Goal: Task Accomplishment & Management: Manage account settings

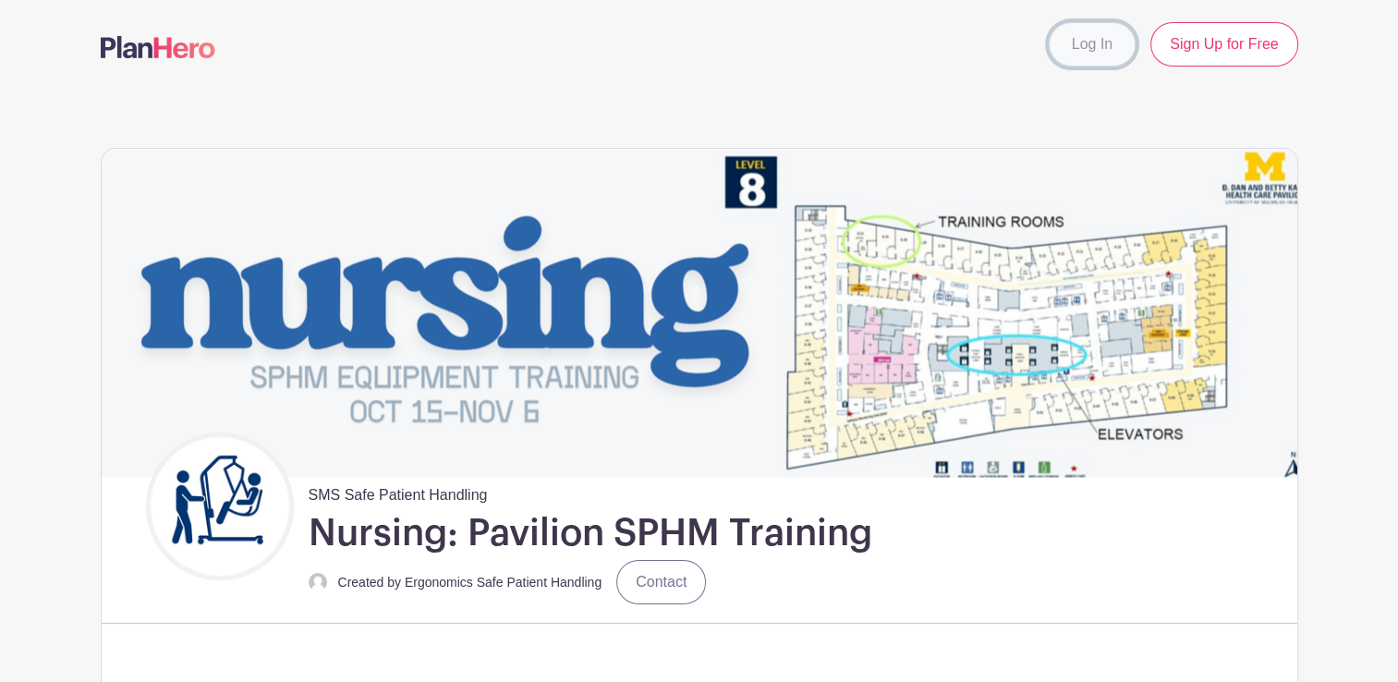
click at [1099, 48] on link "Log In" at bounding box center [1092, 44] width 87 height 44
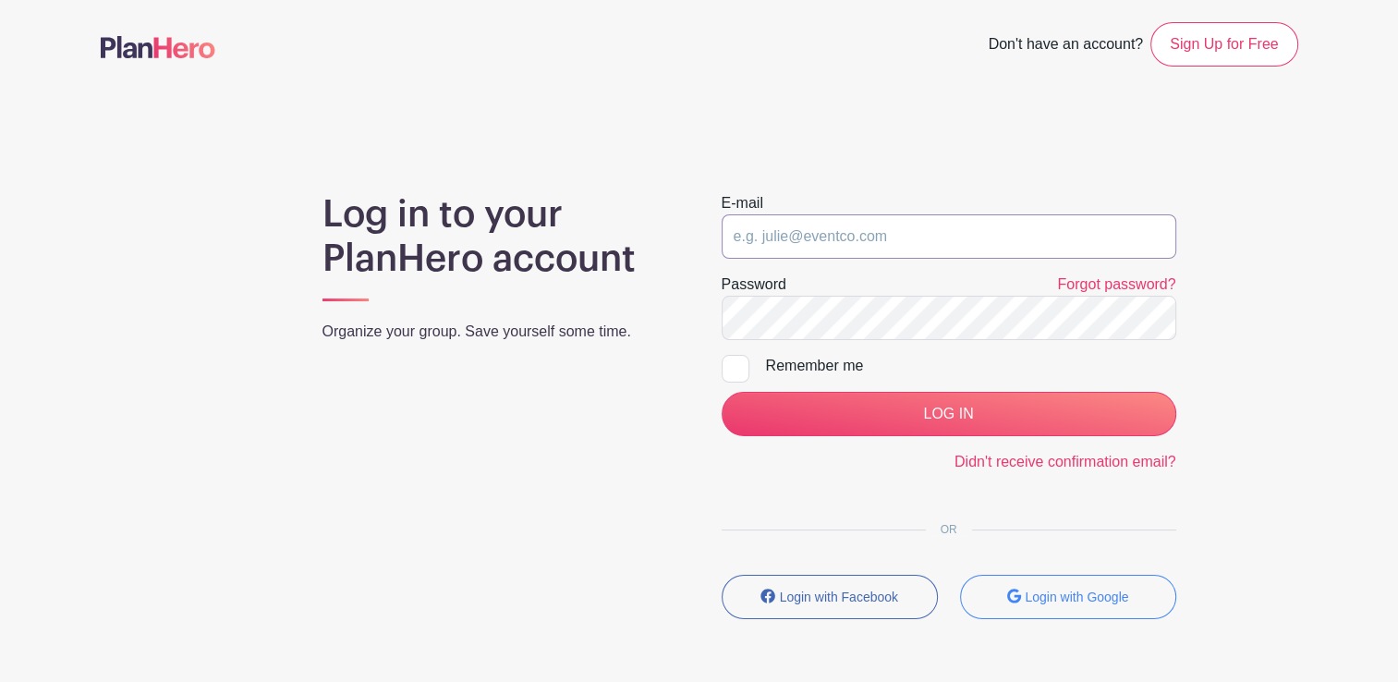
click at [899, 238] on input "email" at bounding box center [949, 236] width 455 height 44
type input "e"
click at [798, 179] on main "Don't have an account? Sign Up for Free Log in to your PlanHero account Organiz…" at bounding box center [699, 374] width 1398 height 749
click at [782, 225] on input "email" at bounding box center [949, 236] width 455 height 44
paste input "[EMAIL_ADDRESS][DOMAIN_NAME]"
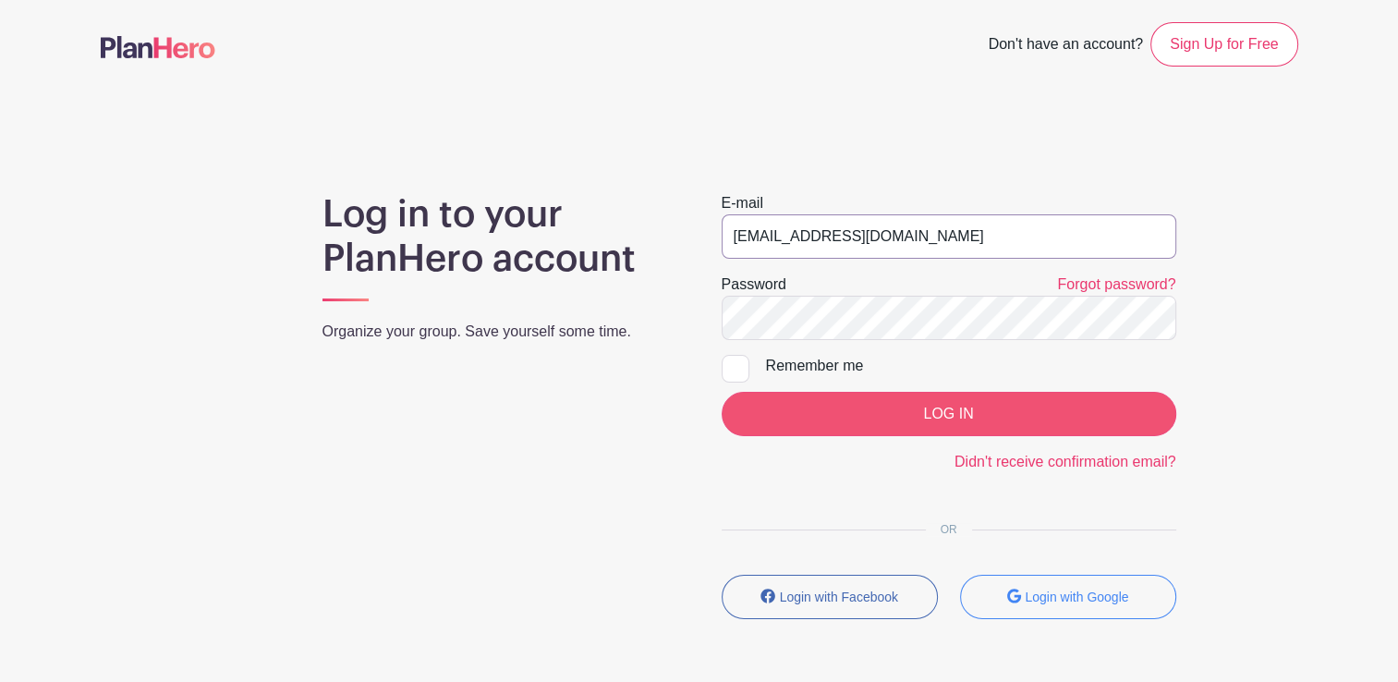
type input "[EMAIL_ADDRESS][DOMAIN_NAME]"
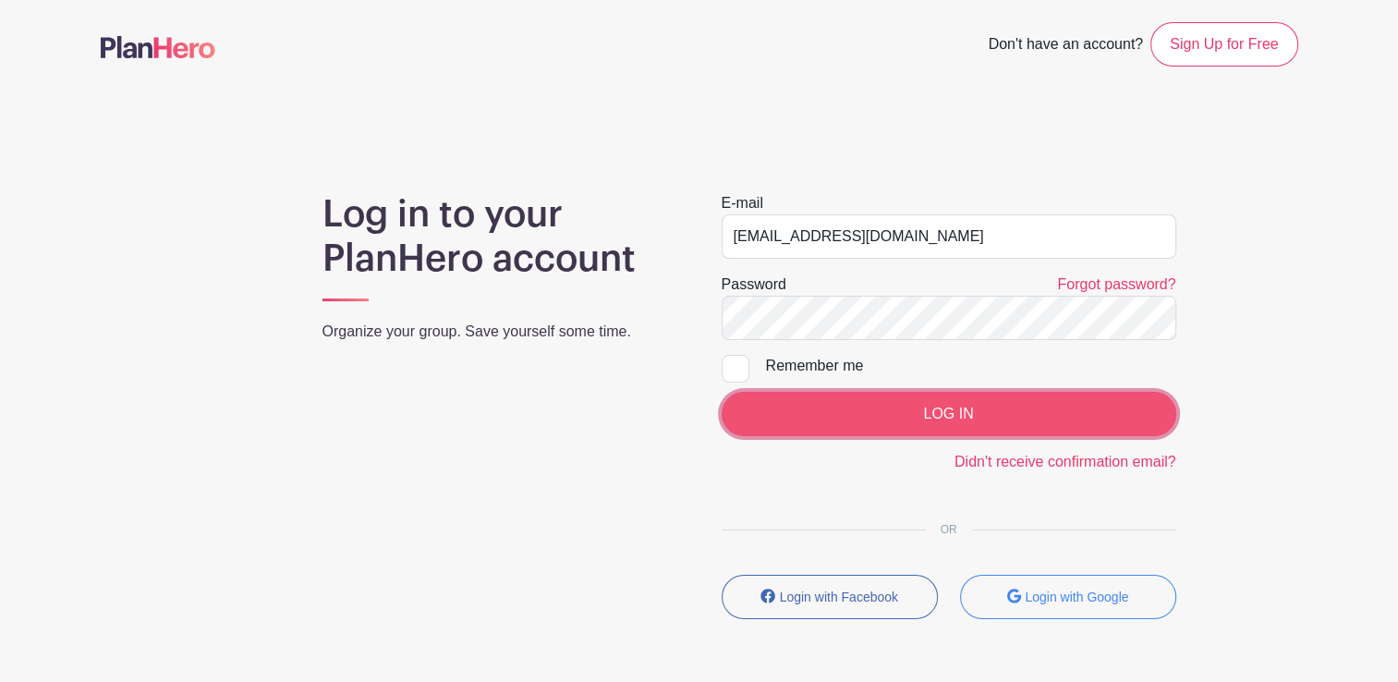
click at [871, 405] on input "LOG IN" at bounding box center [949, 414] width 455 height 44
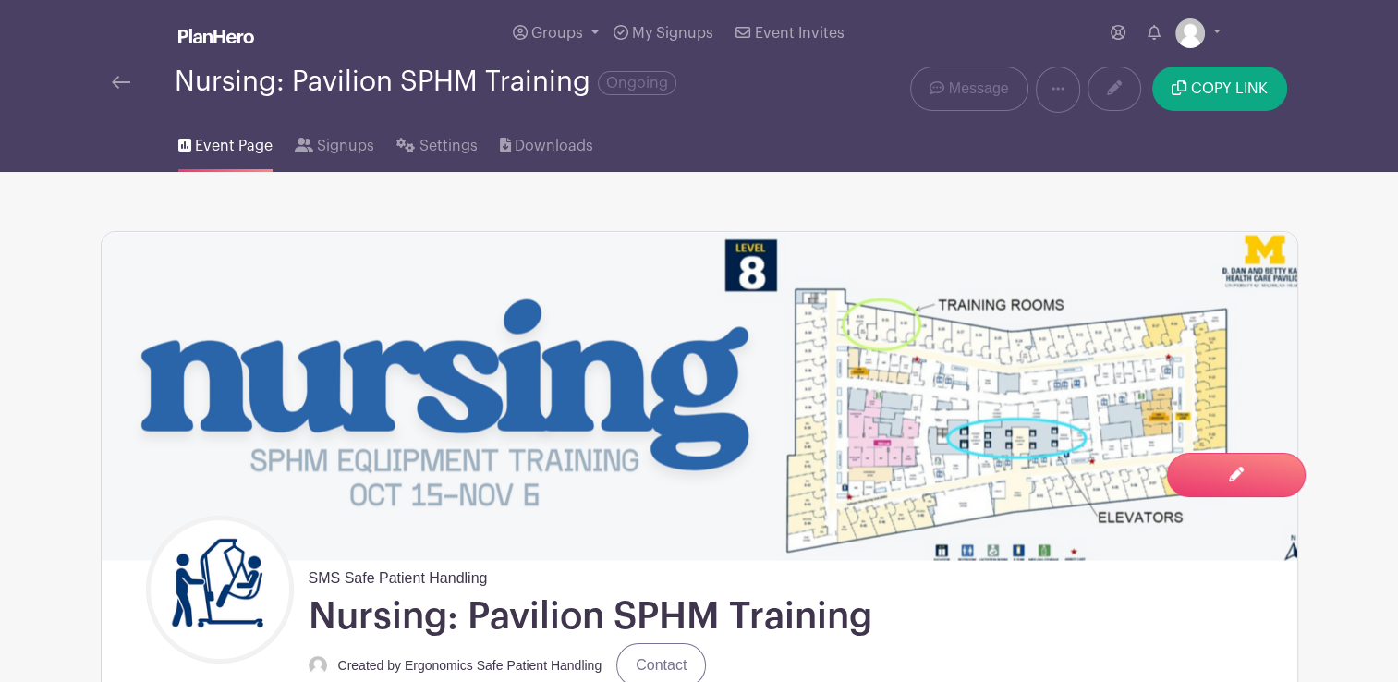
click at [340, 151] on span "Signups" at bounding box center [345, 146] width 57 height 22
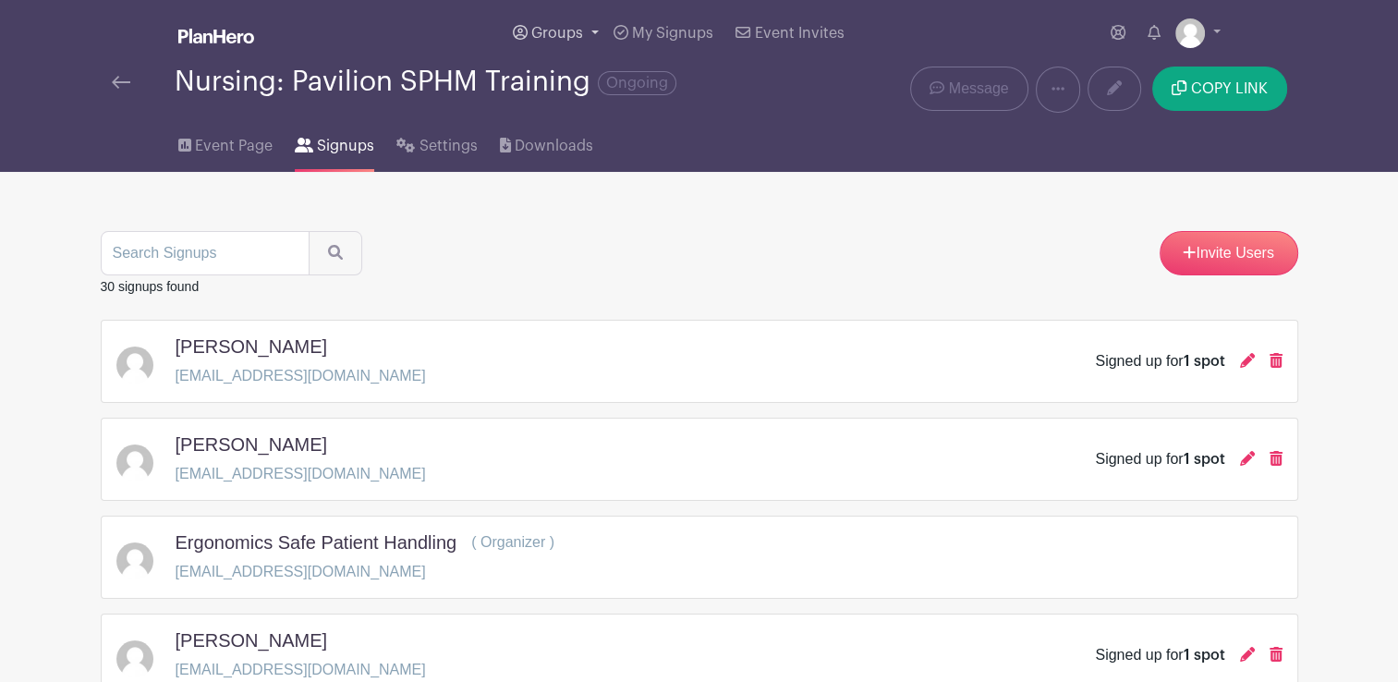
click at [584, 24] on link "Groups" at bounding box center [555, 33] width 101 height 67
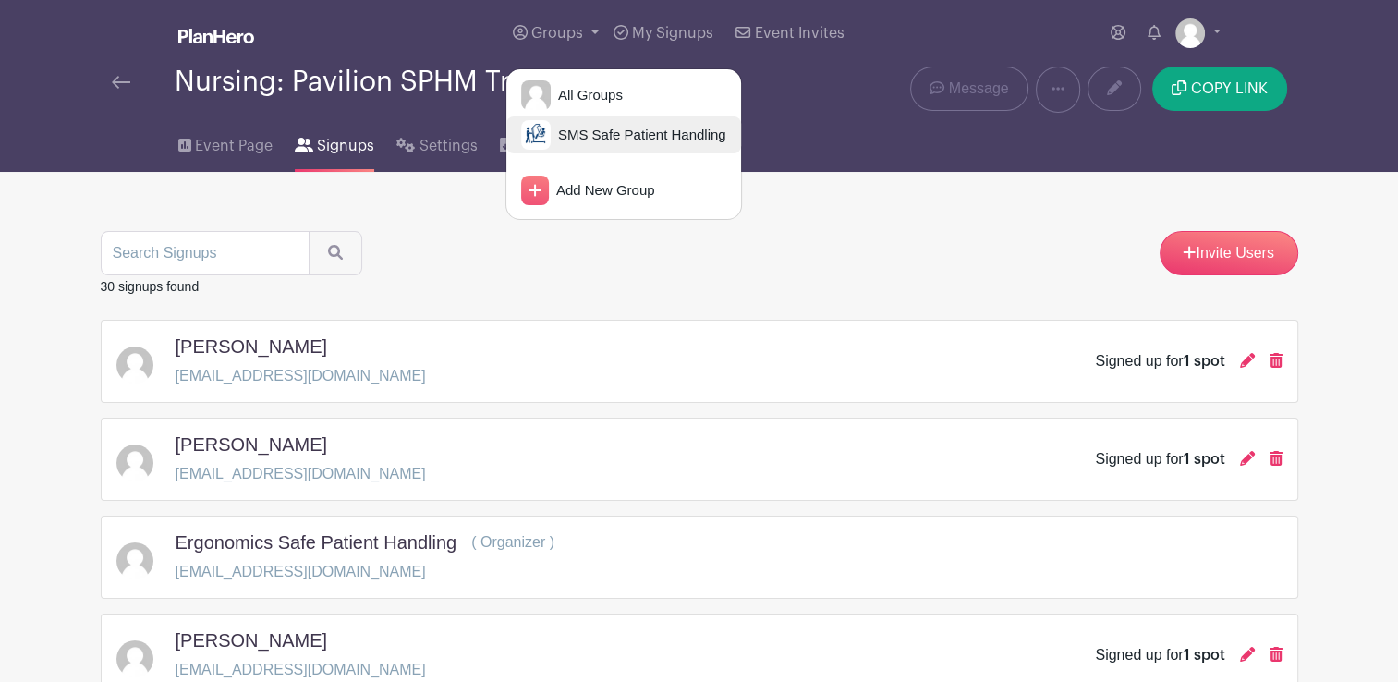
click at [606, 145] on span "SMS Safe Patient Handling" at bounding box center [639, 135] width 176 height 21
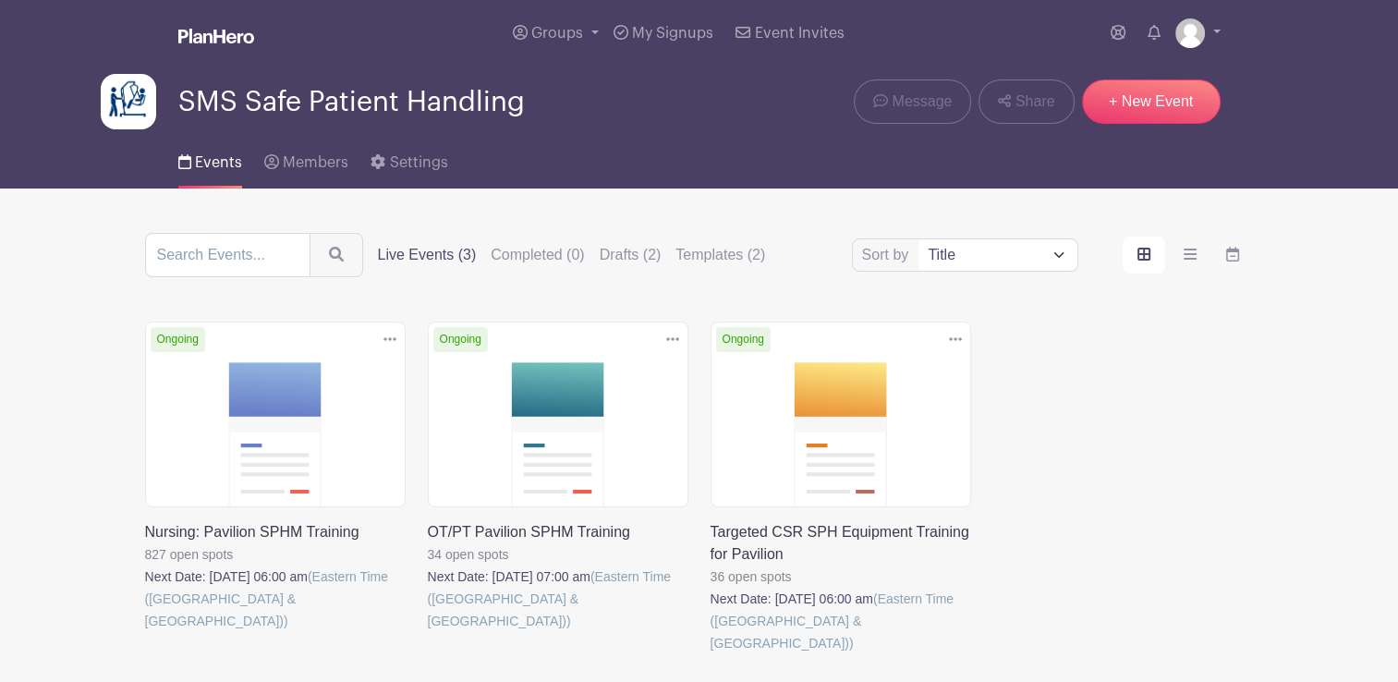
scroll to position [92, 0]
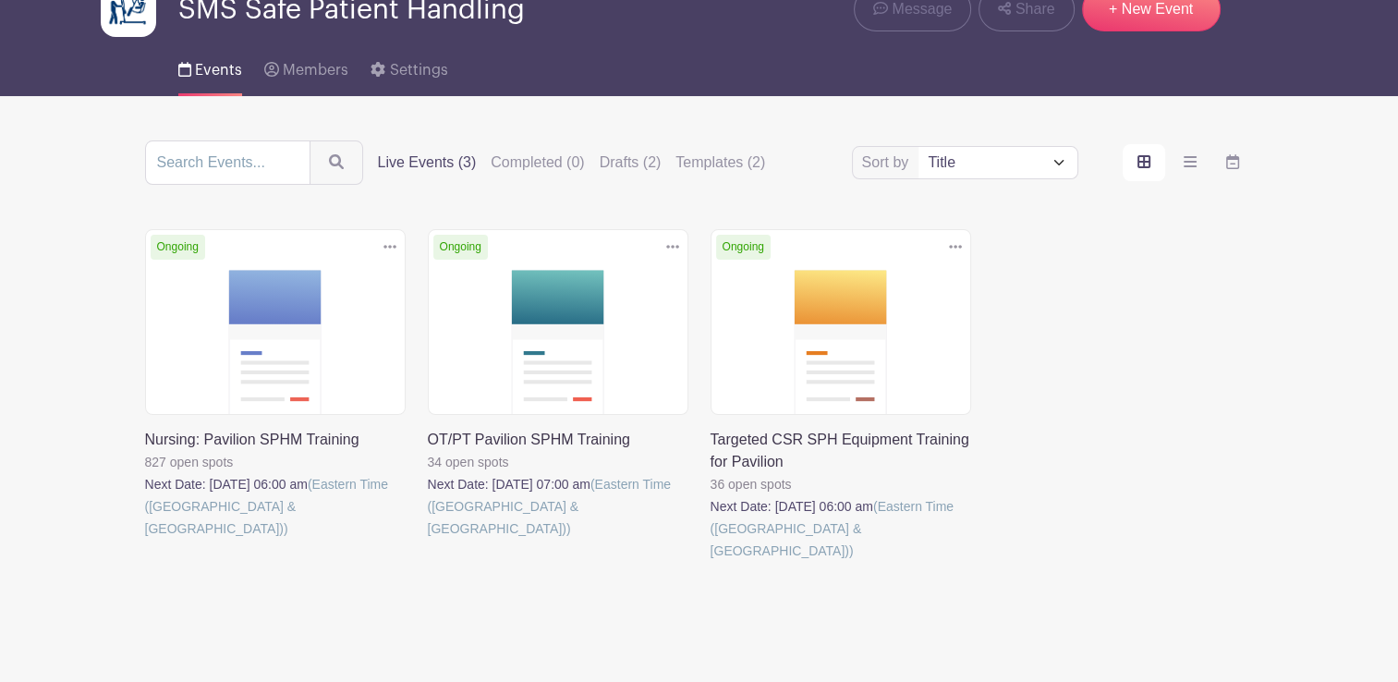
click at [428, 540] on link at bounding box center [428, 540] width 0 height 0
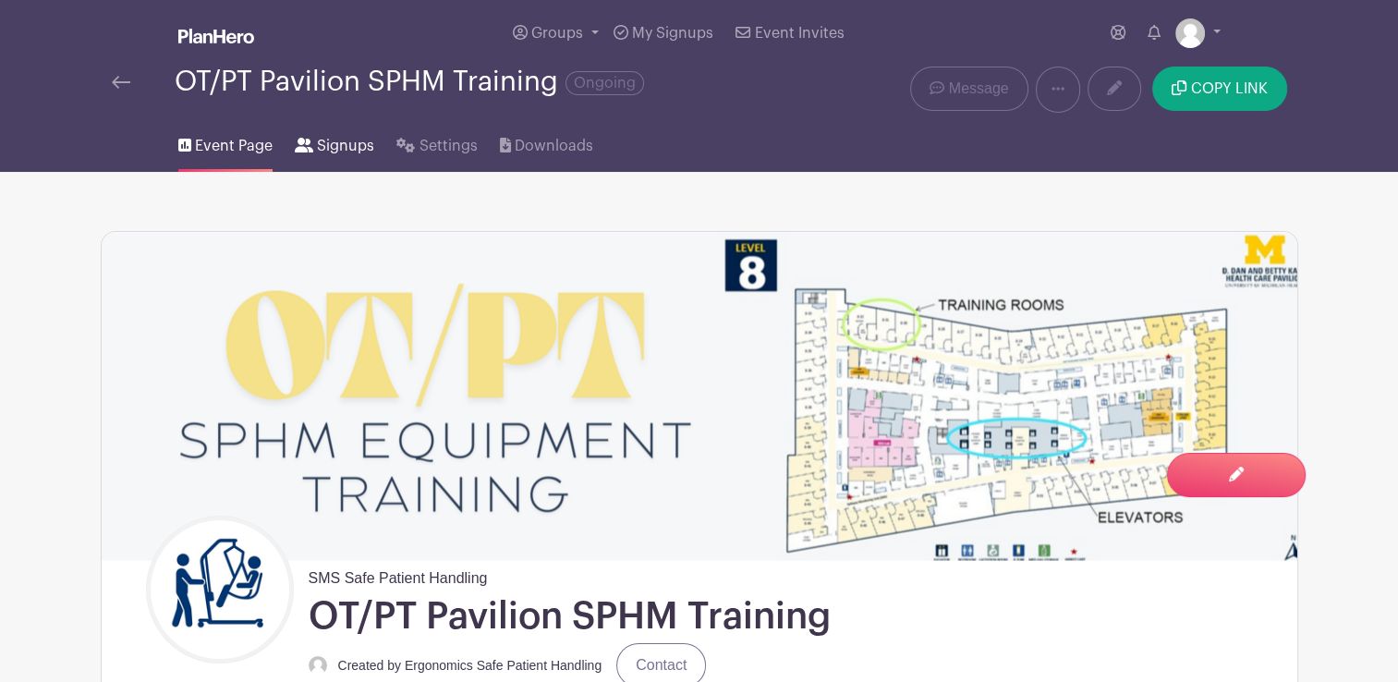
click at [350, 144] on span "Signups" at bounding box center [345, 146] width 57 height 22
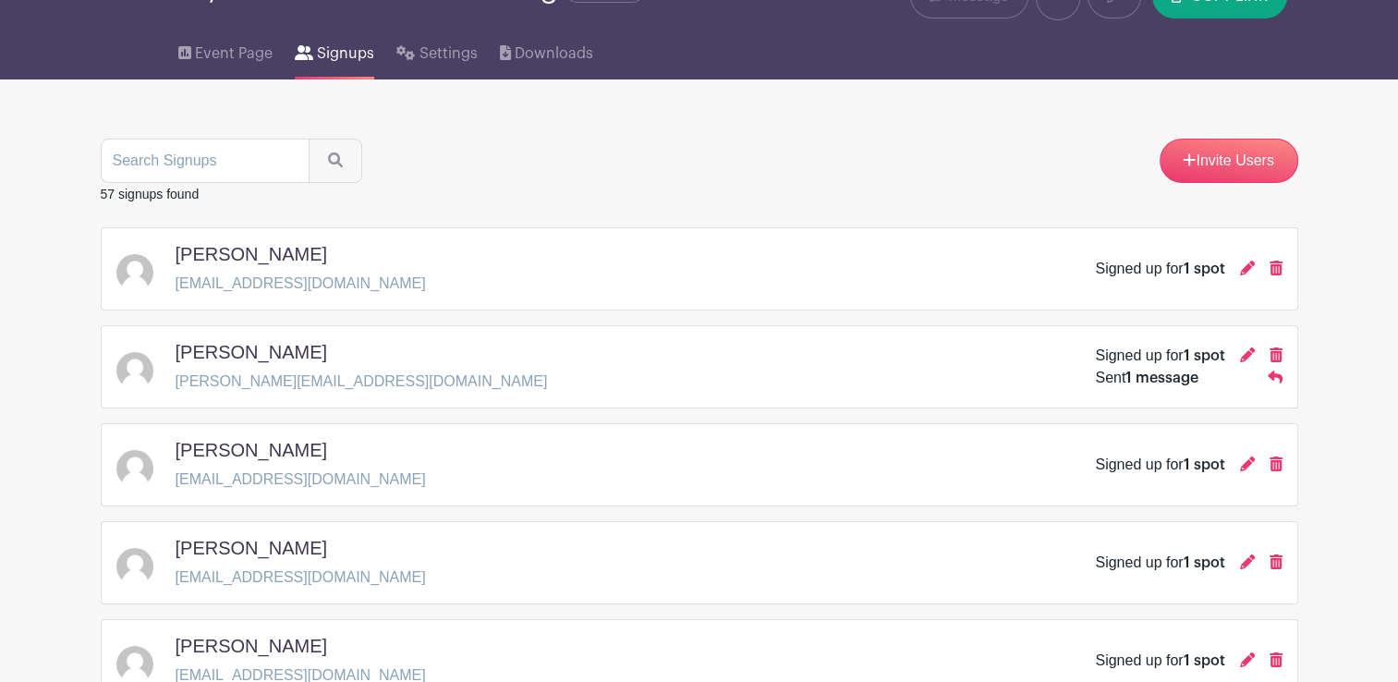
scroll to position [185, 0]
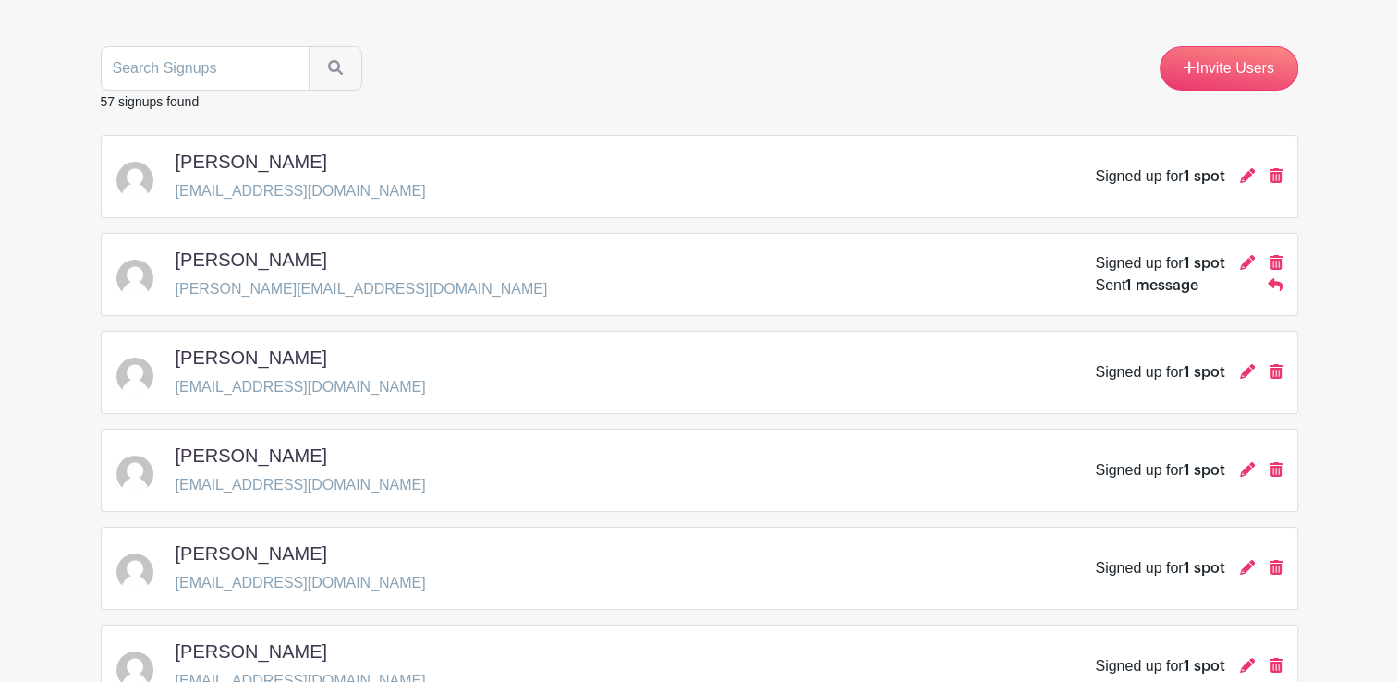
click at [1163, 290] on span "1 message" at bounding box center [1162, 285] width 73 height 15
click at [1099, 274] on div "Sent 1 message" at bounding box center [1147, 285] width 104 height 22
click at [1132, 290] on span "1 message" at bounding box center [1162, 285] width 73 height 15
click at [1173, 283] on span "1 message" at bounding box center [1162, 285] width 73 height 15
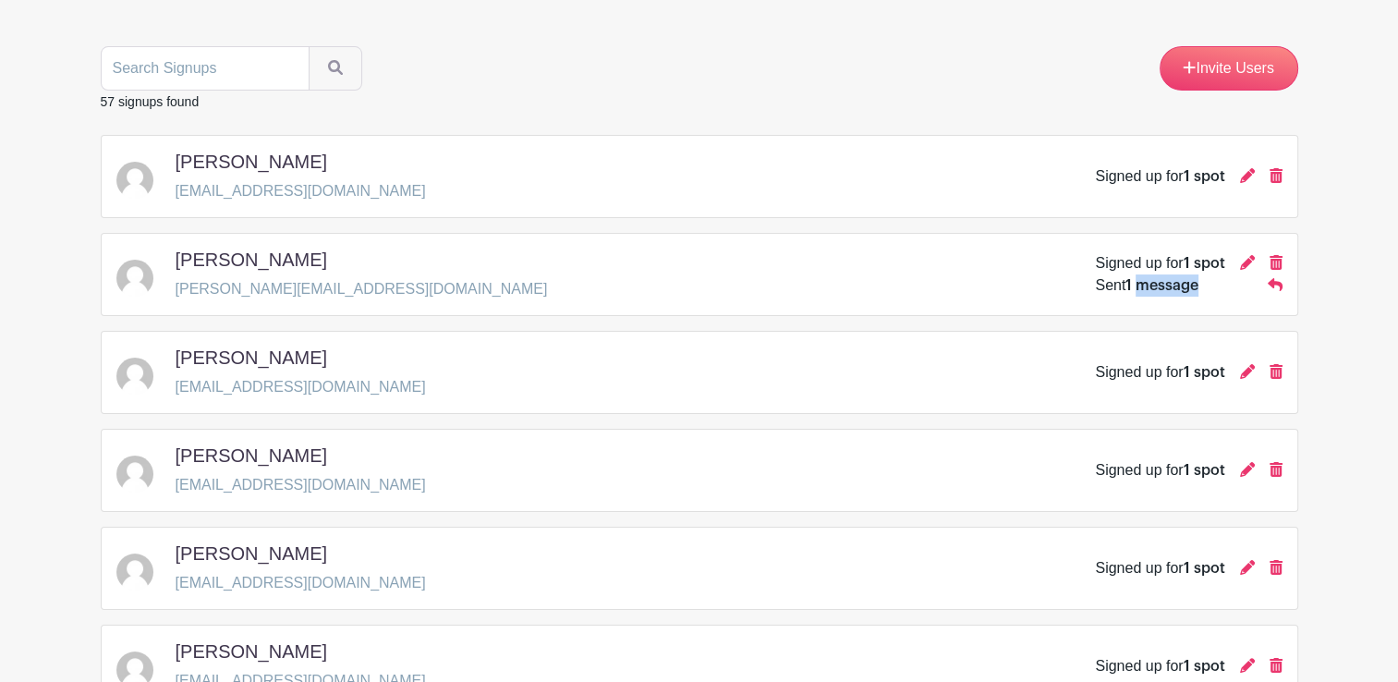
click at [1173, 283] on span "1 message" at bounding box center [1162, 285] width 73 height 15
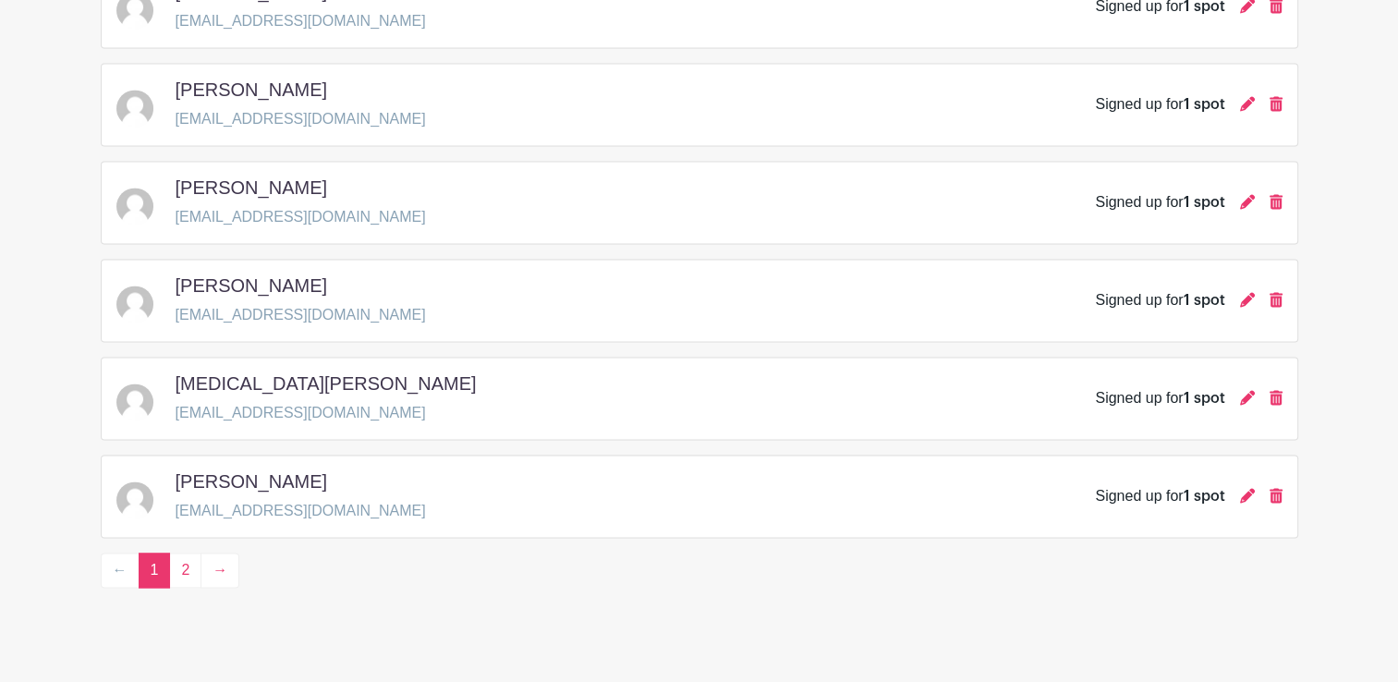
scroll to position [2716, 0]
